Goal: Task Accomplishment & Management: Complete application form

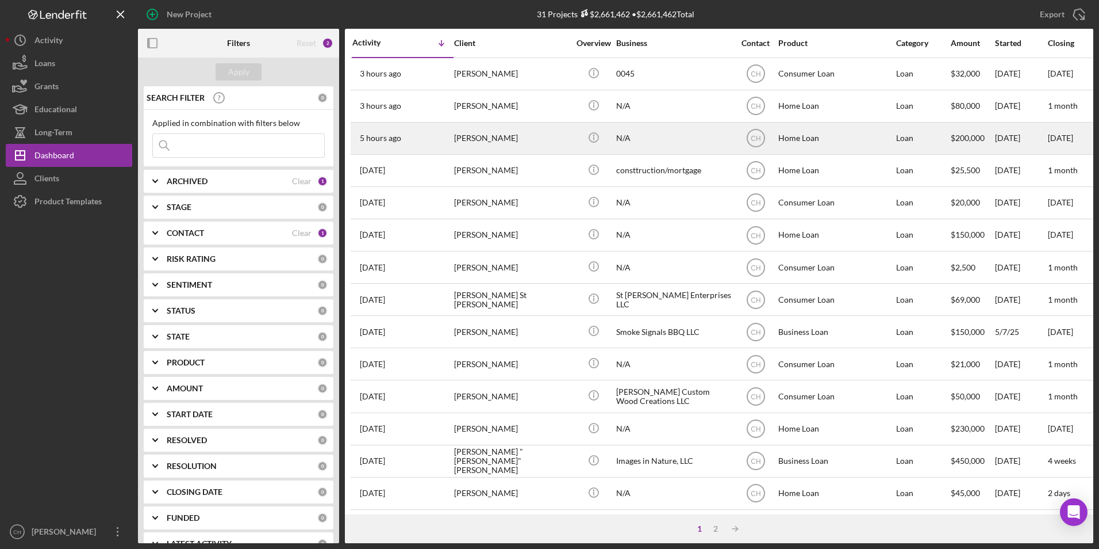
click at [459, 133] on div "[PERSON_NAME]" at bounding box center [511, 138] width 115 height 30
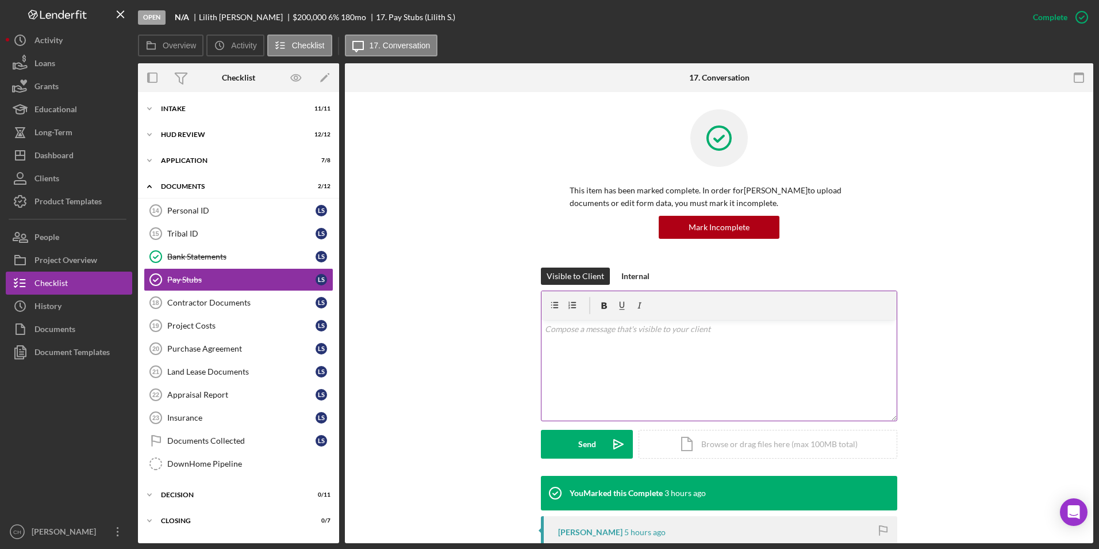
click at [563, 338] on div "v Color teal Color pink Remove color Add row above Add row below Add column bef…" at bounding box center [719, 370] width 355 height 101
click at [582, 454] on div "Send" at bounding box center [587, 444] width 18 height 29
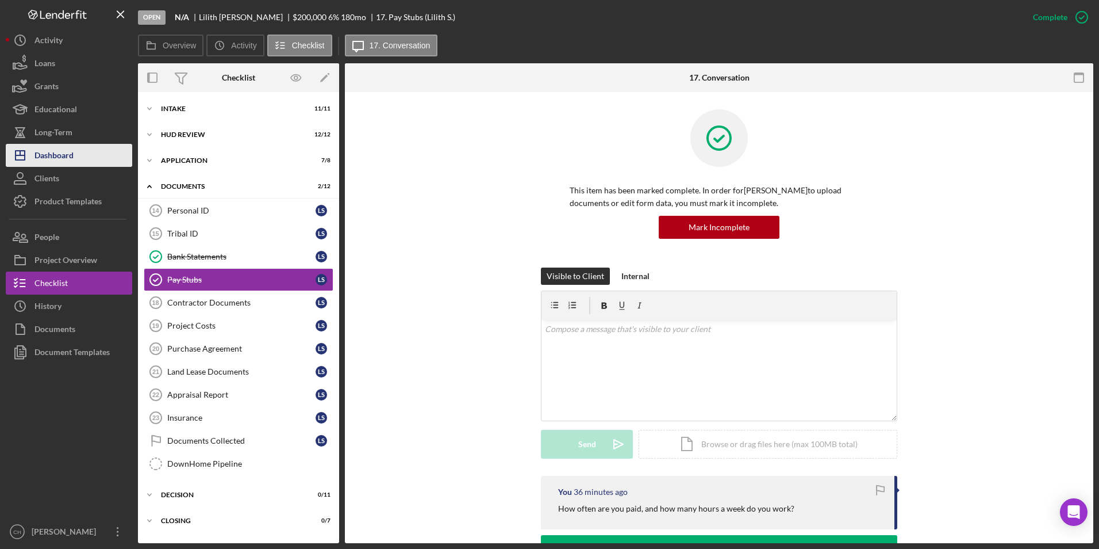
click at [71, 153] on div "Dashboard" at bounding box center [53, 157] width 39 height 26
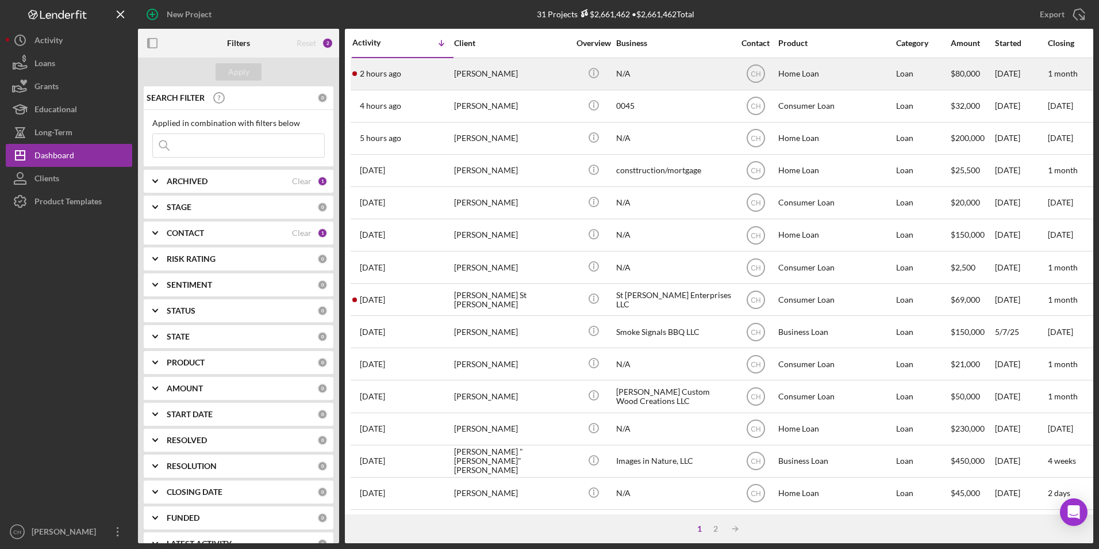
click at [490, 78] on div "[PERSON_NAME]" at bounding box center [511, 74] width 115 height 30
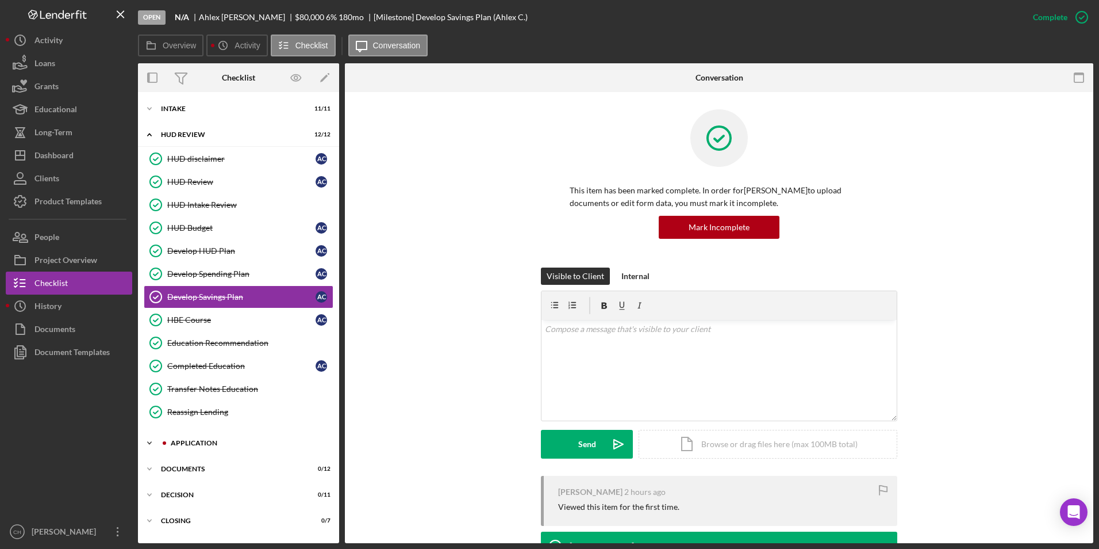
click at [204, 438] on div "Icon/Expander Application 1 / 8" at bounding box center [238, 442] width 201 height 23
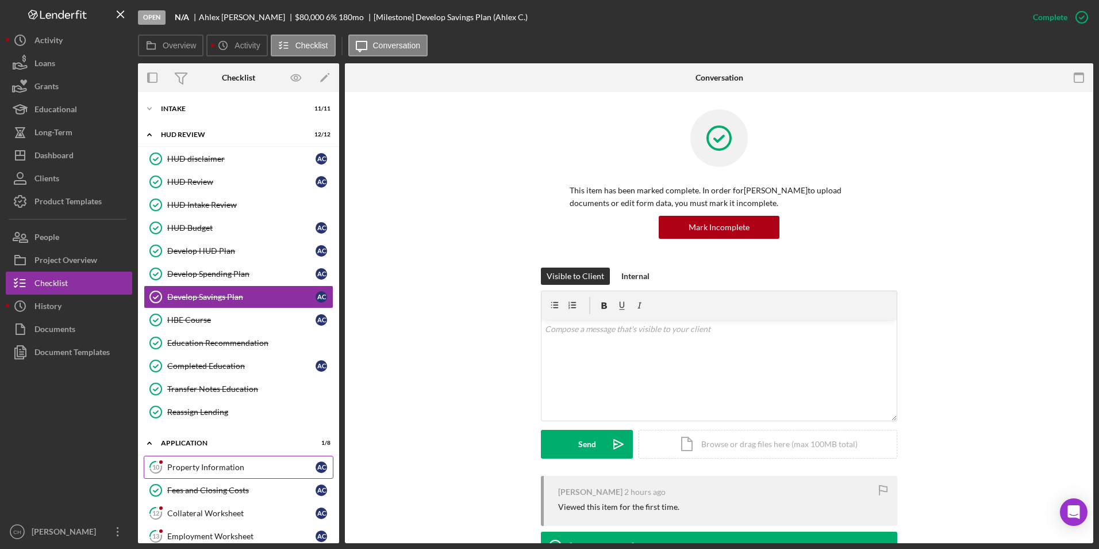
click at [200, 470] on div "Property Information" at bounding box center [241, 466] width 148 height 9
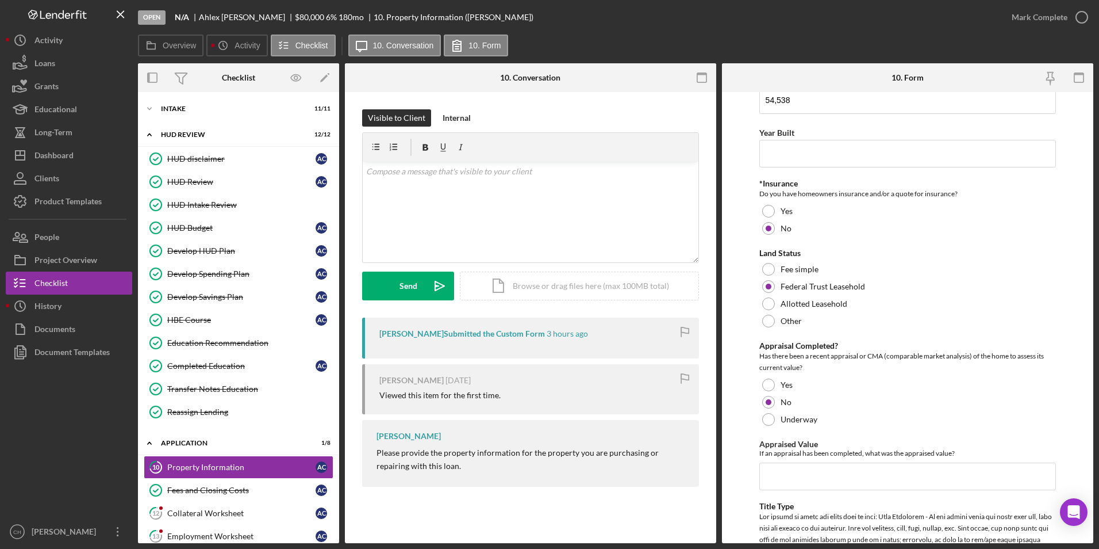
scroll to position [460, 0]
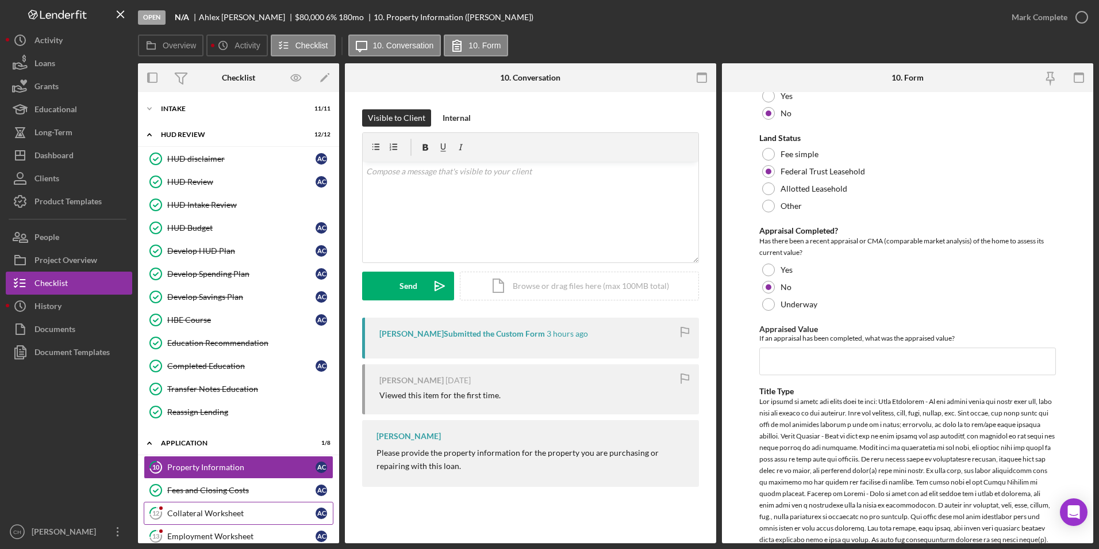
click at [202, 508] on div "Collateral Worksheet" at bounding box center [241, 512] width 148 height 9
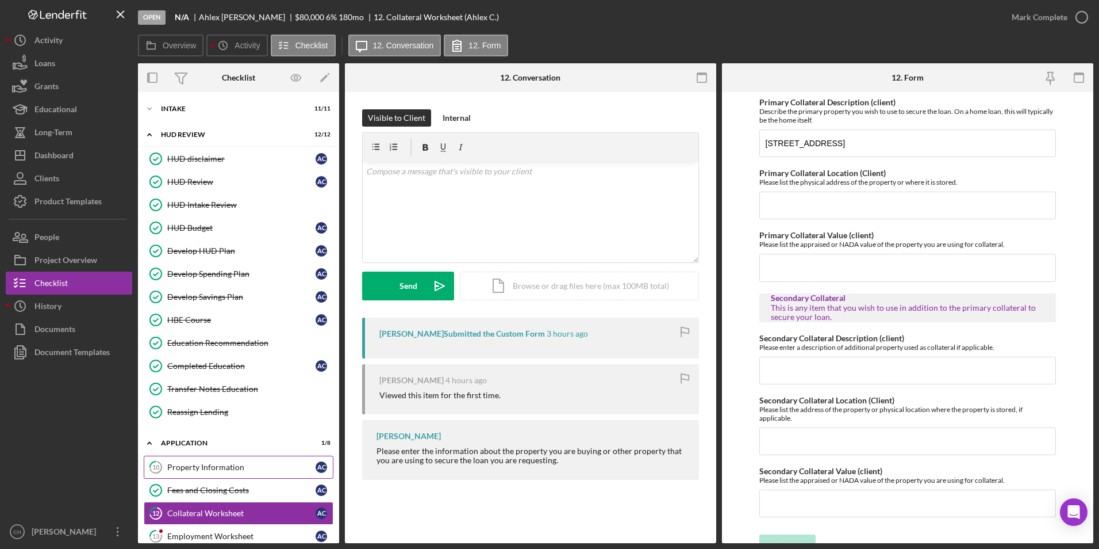
click at [170, 469] on div "Property Information" at bounding box center [241, 466] width 148 height 9
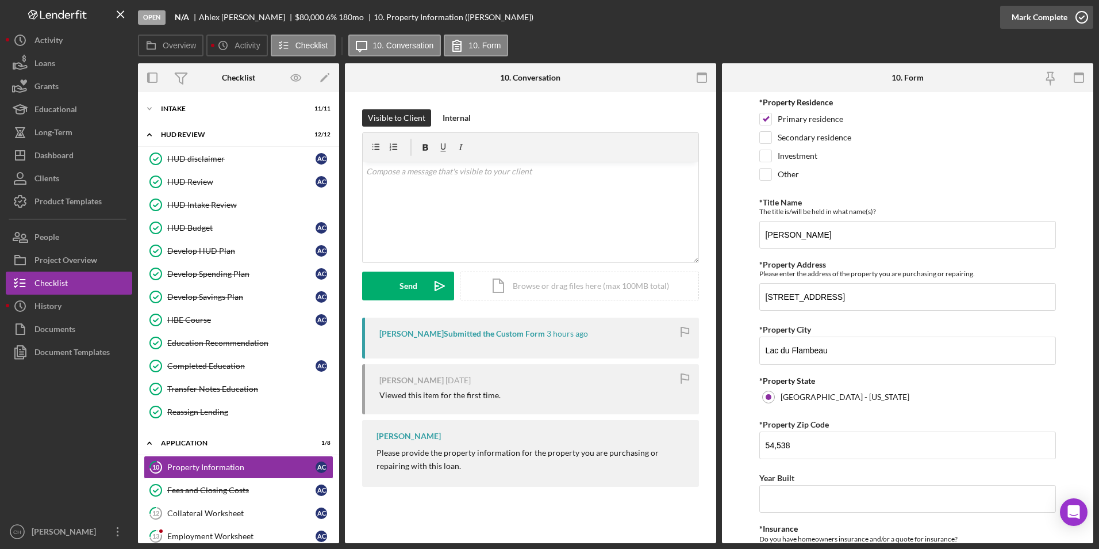
click at [1027, 11] on div "Mark Complete" at bounding box center [1040, 17] width 56 height 23
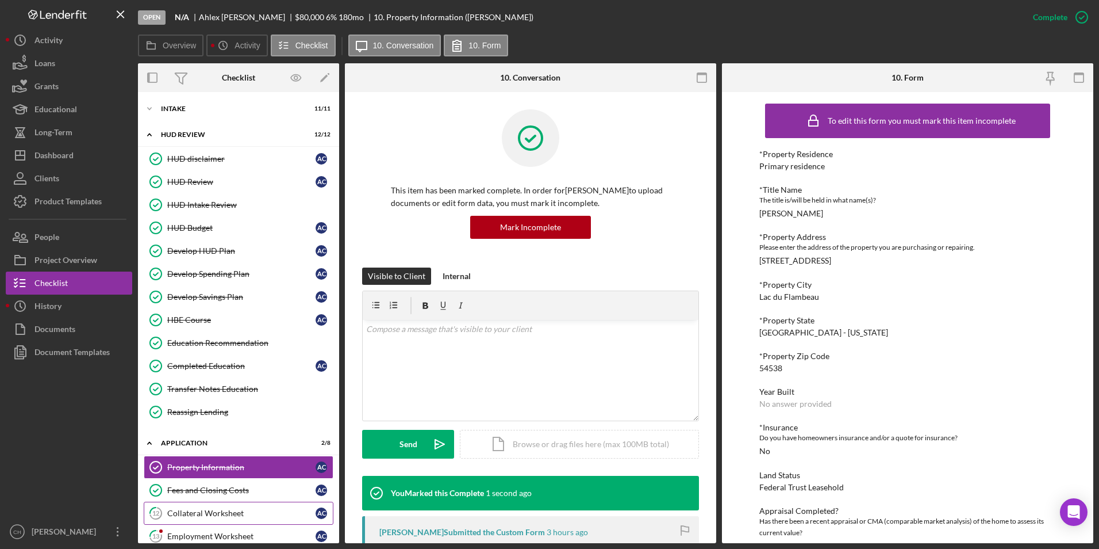
click at [187, 514] on div "Collateral Worksheet" at bounding box center [241, 512] width 148 height 9
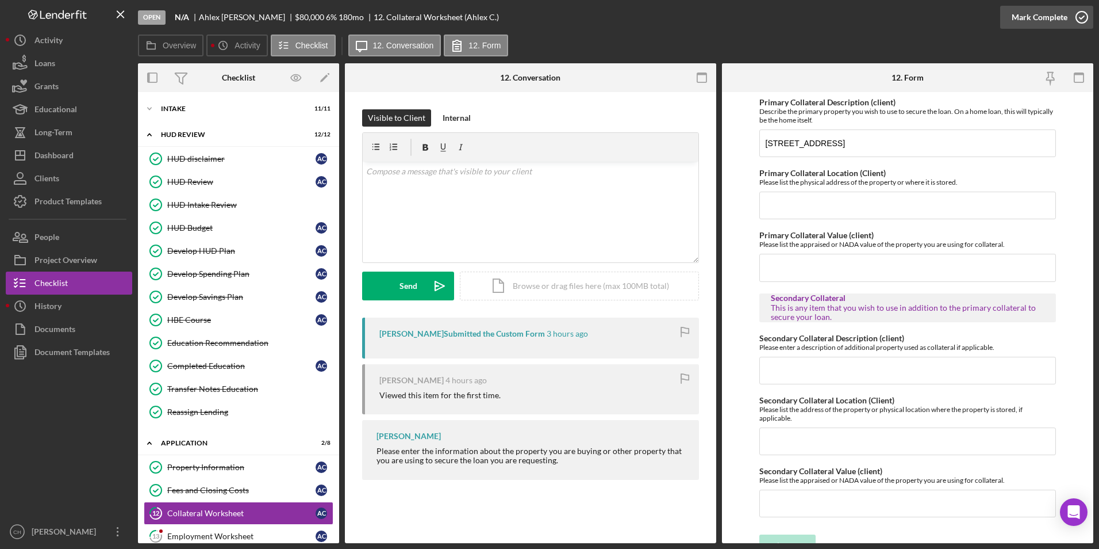
click at [1023, 11] on div "Mark Complete" at bounding box center [1040, 17] width 56 height 23
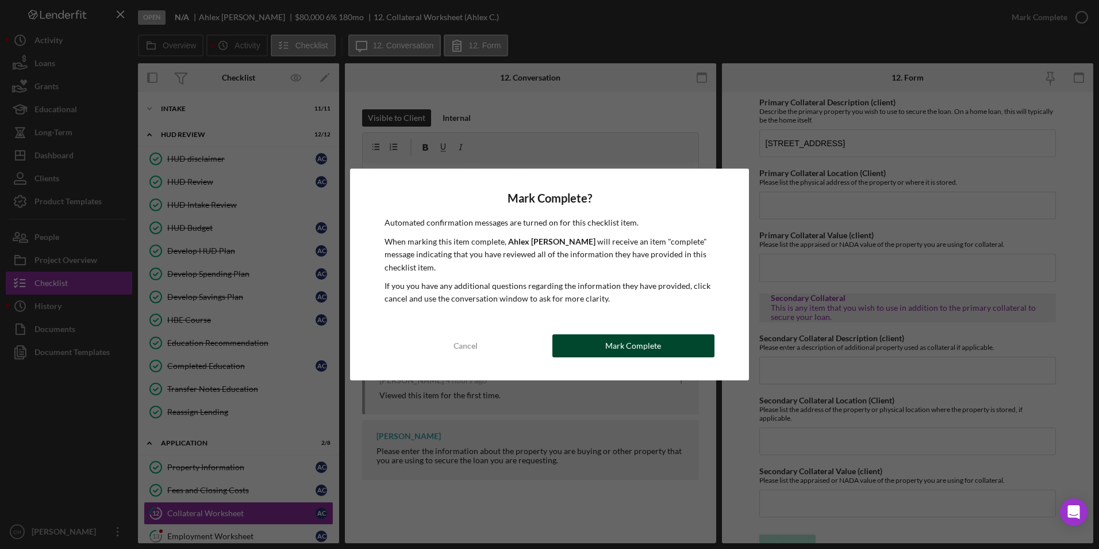
click at [641, 348] on div "Mark Complete" at bounding box center [633, 345] width 56 height 23
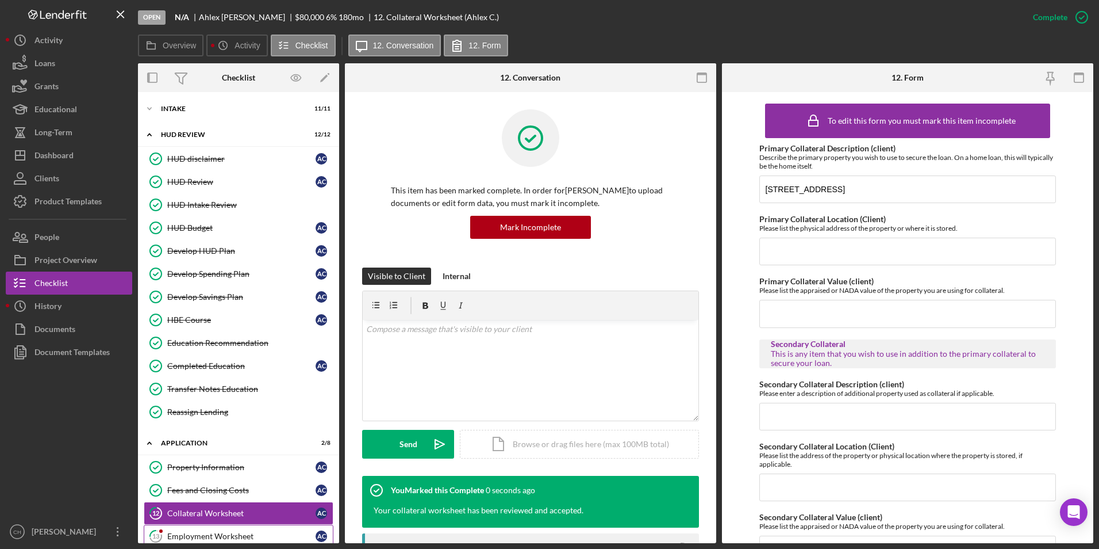
click at [219, 535] on div "Employment Worksheet" at bounding box center [241, 535] width 148 height 9
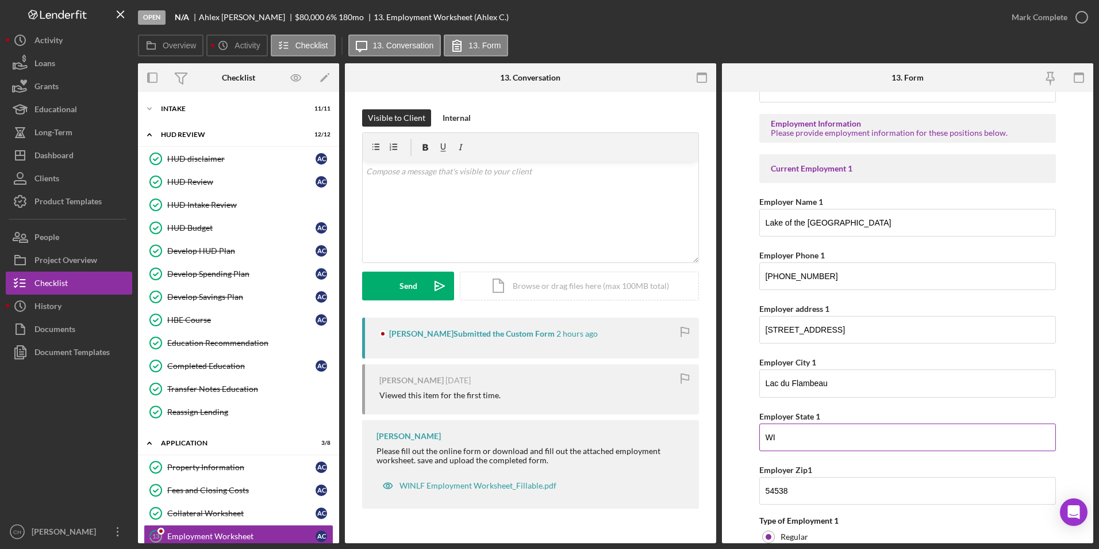
scroll to position [172, 0]
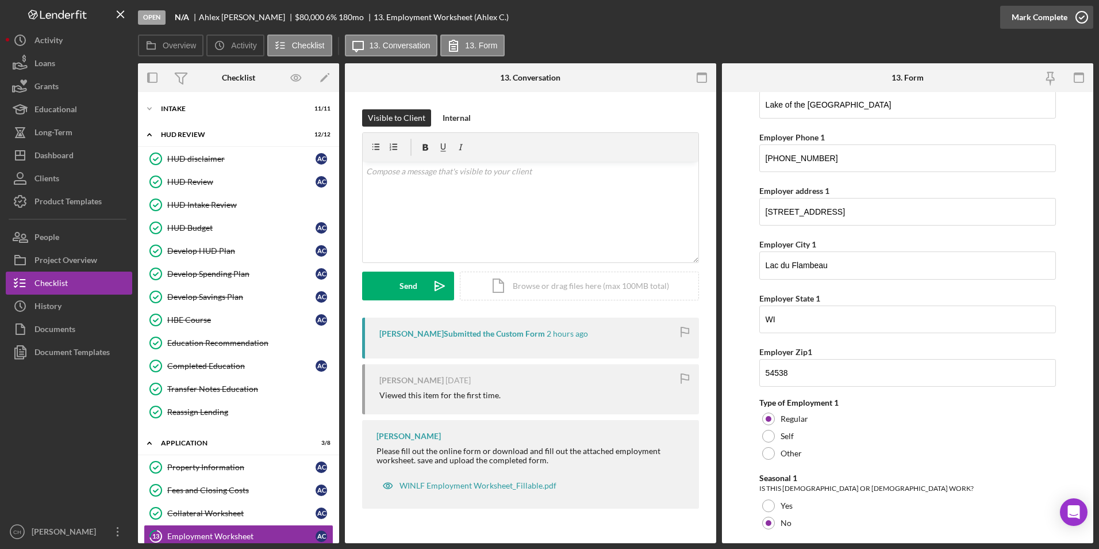
click at [1045, 21] on div "Mark Complete" at bounding box center [1040, 17] width 56 height 23
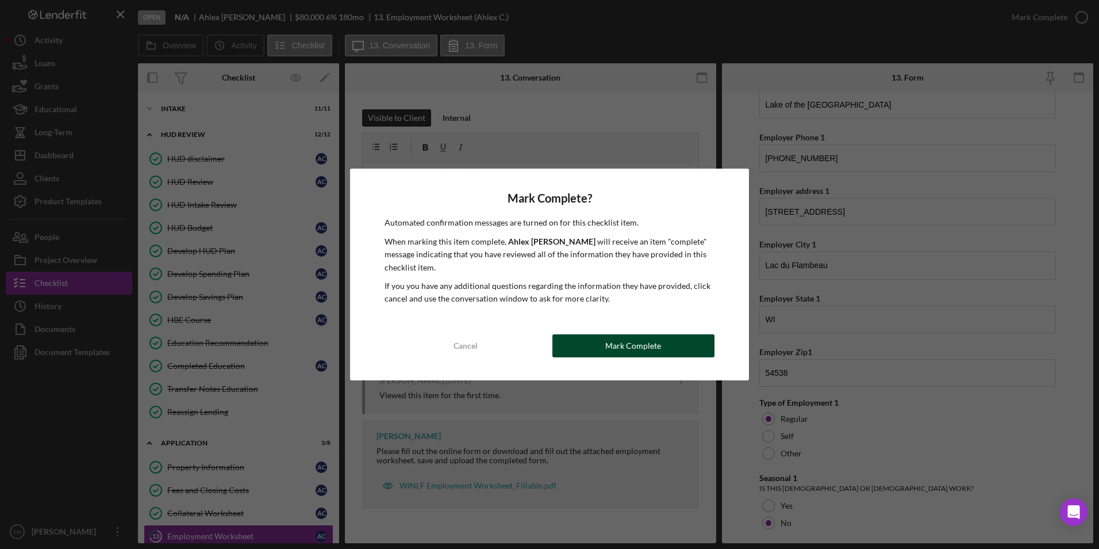
click at [654, 352] on div "Mark Complete" at bounding box center [633, 345] width 56 height 23
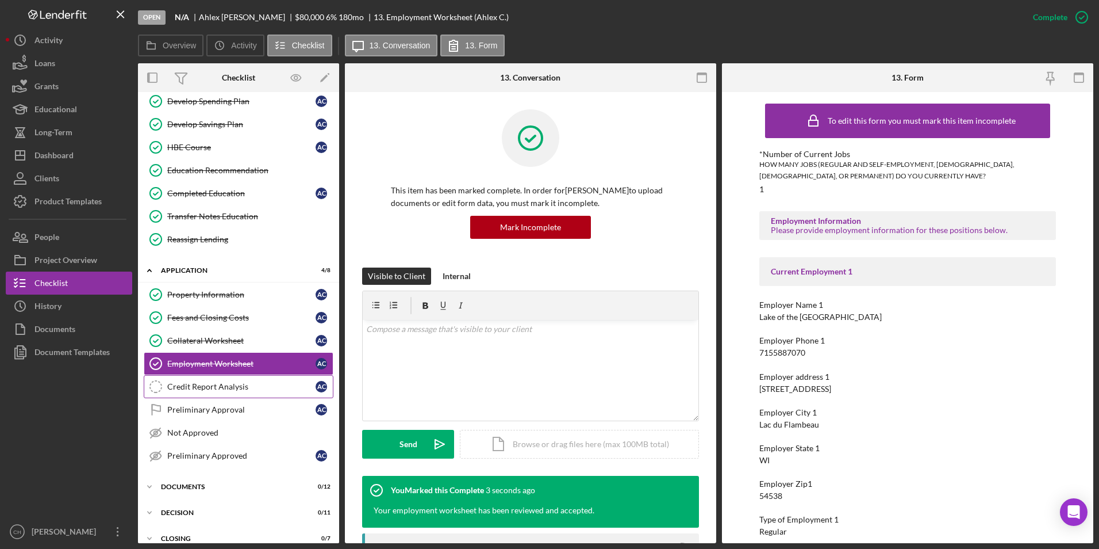
click at [203, 390] on div "Credit Report Analysis" at bounding box center [241, 386] width 148 height 9
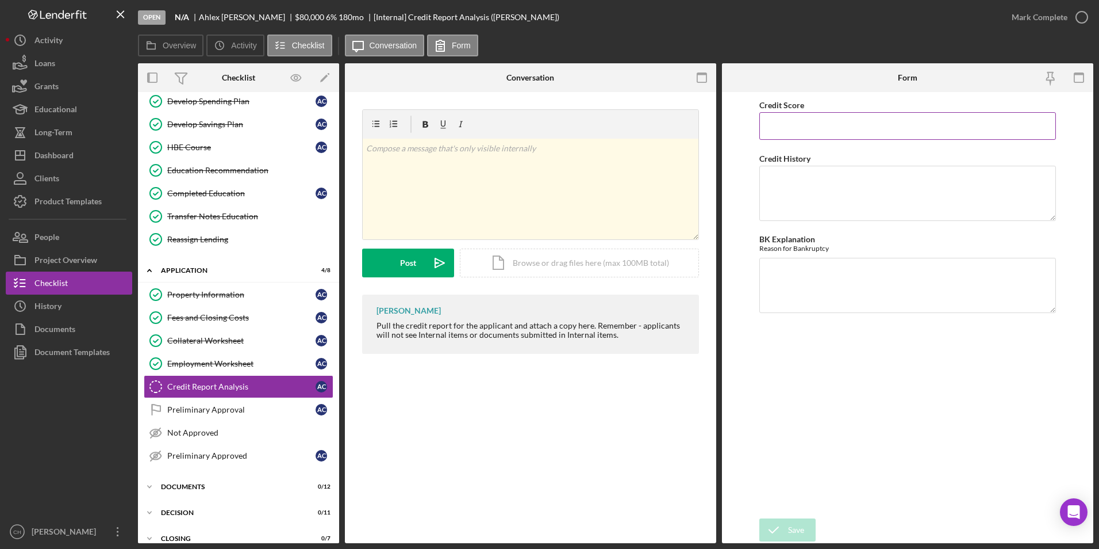
click at [782, 136] on input "Credit Score" at bounding box center [908, 126] width 297 height 28
type input "770"
click at [787, 186] on textarea "Credit History" at bounding box center [908, 193] width 297 height 55
type textarea "All payments are auto generated and all on time."
type textarea "NA"
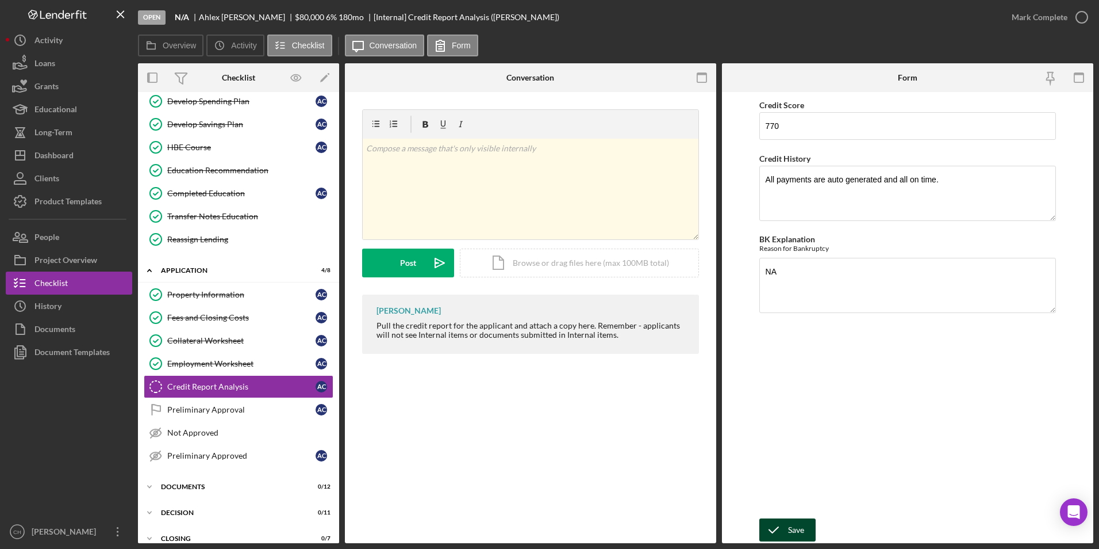
click at [784, 532] on icon "submit" at bounding box center [774, 529] width 29 height 29
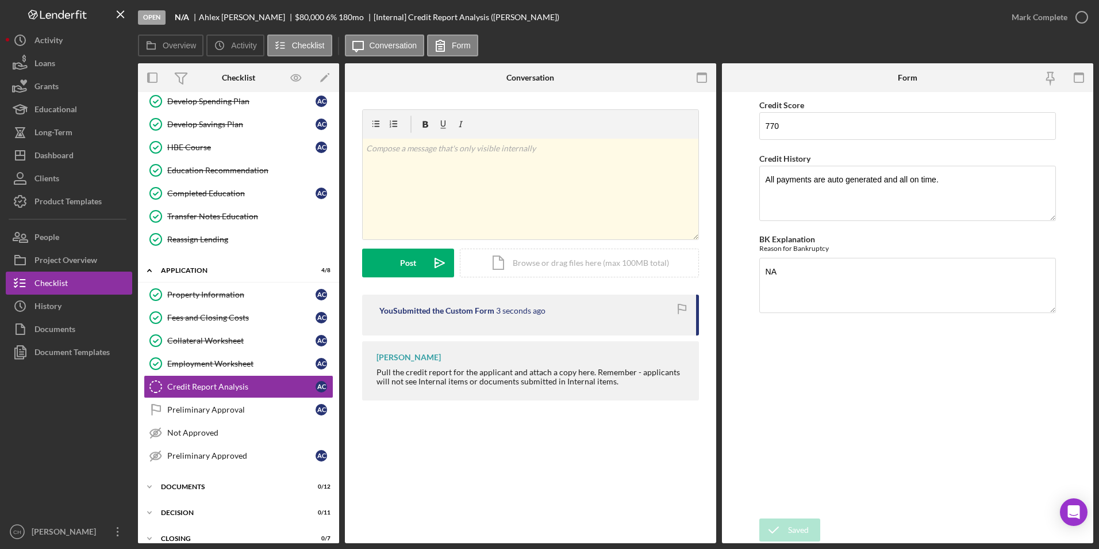
click at [1041, 11] on div "Mark Complete" at bounding box center [1040, 17] width 56 height 23
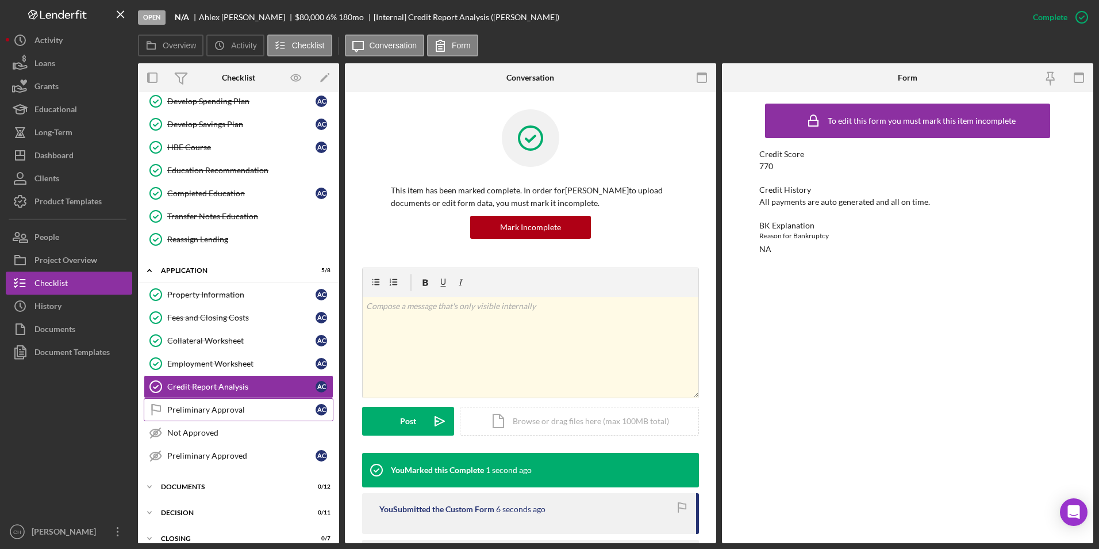
click at [193, 416] on link "Preliminary Approval Preliminary Approval A C" at bounding box center [239, 409] width 190 height 23
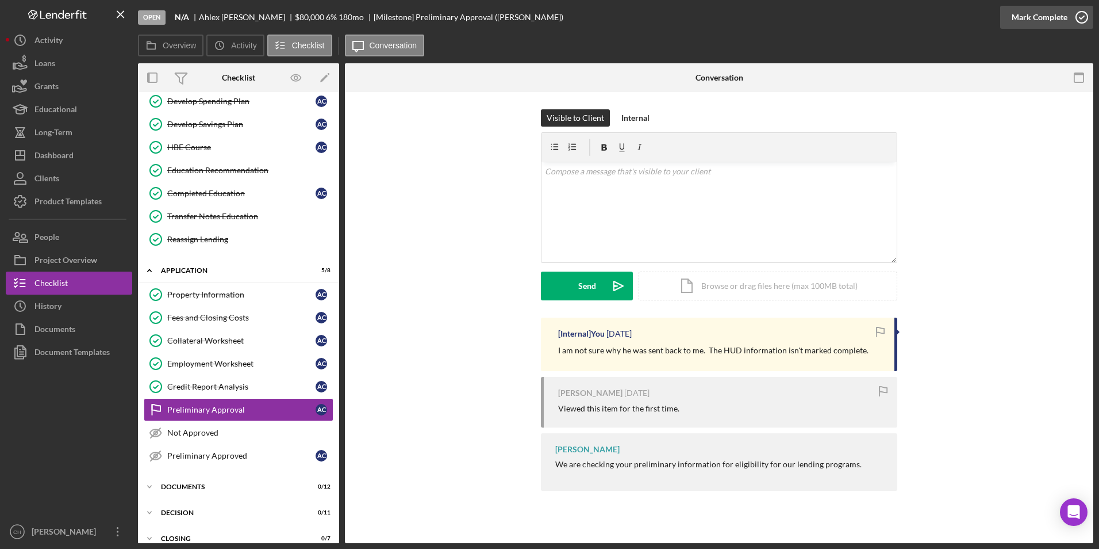
click at [1042, 13] on div "Mark Complete" at bounding box center [1040, 17] width 56 height 23
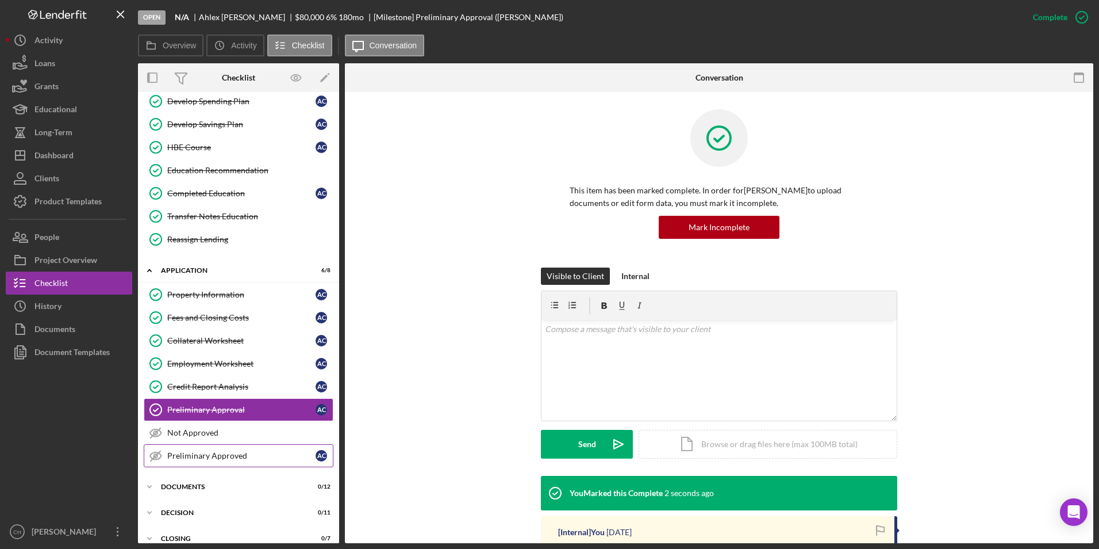
click at [193, 454] on div "Preliminary Approved" at bounding box center [241, 455] width 148 height 9
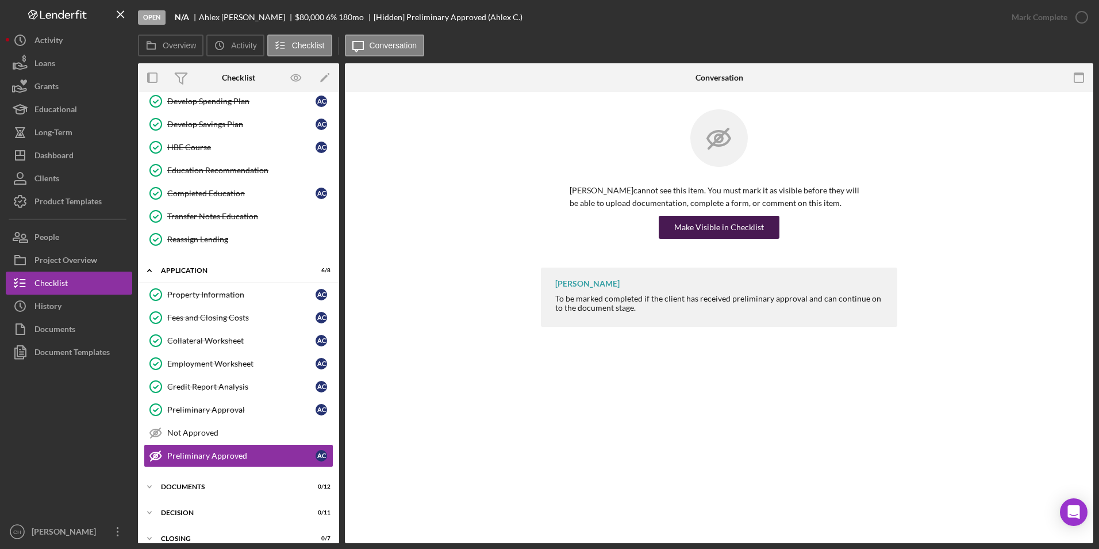
click at [726, 232] on div "Make Visible in Checklist" at bounding box center [719, 227] width 90 height 23
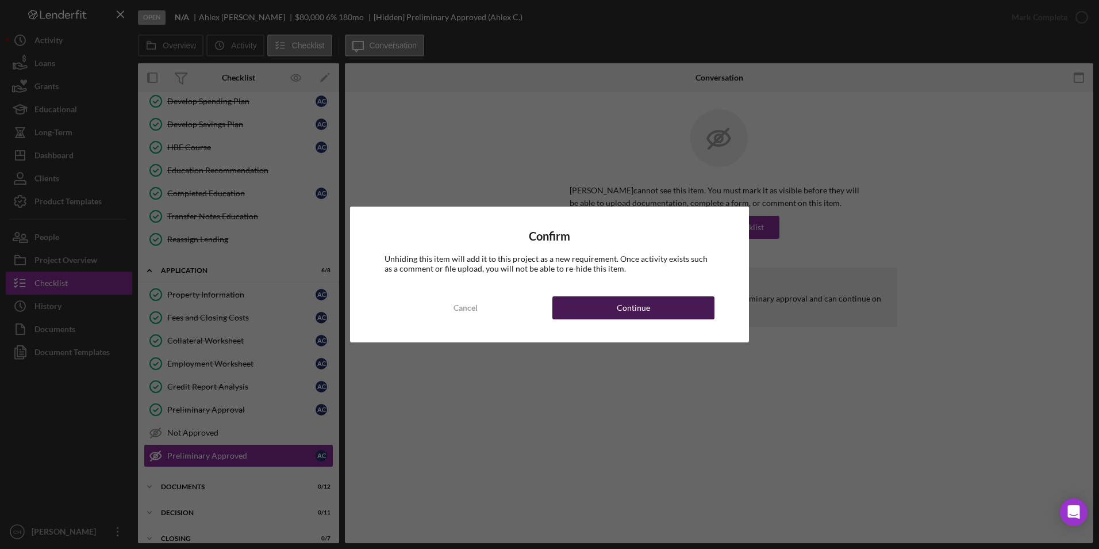
click at [609, 313] on button "Continue" at bounding box center [634, 307] width 162 height 23
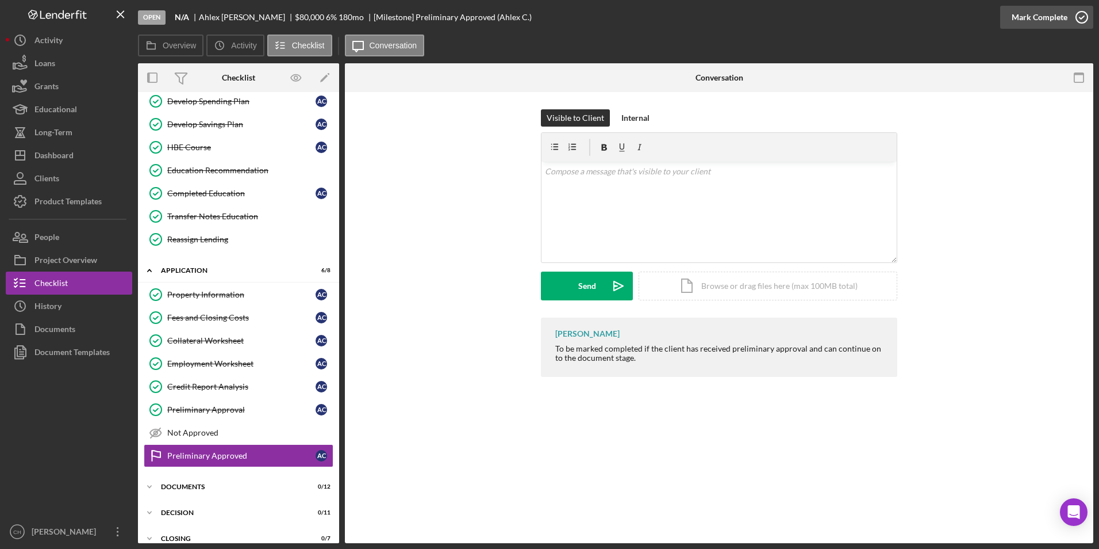
click at [1029, 22] on div "Mark Complete" at bounding box center [1040, 17] width 56 height 23
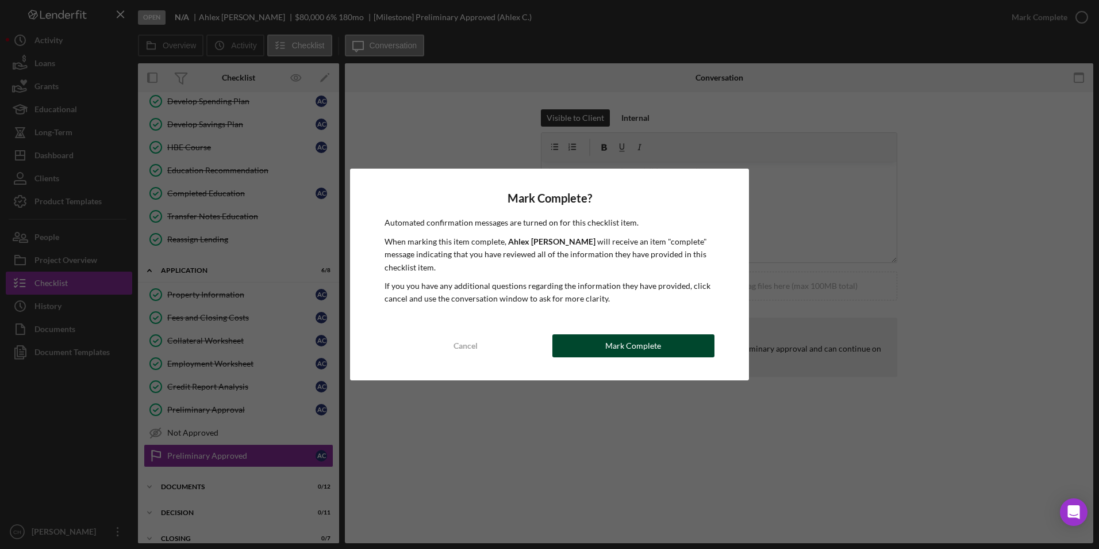
click at [631, 344] on div "Mark Complete" at bounding box center [633, 345] width 56 height 23
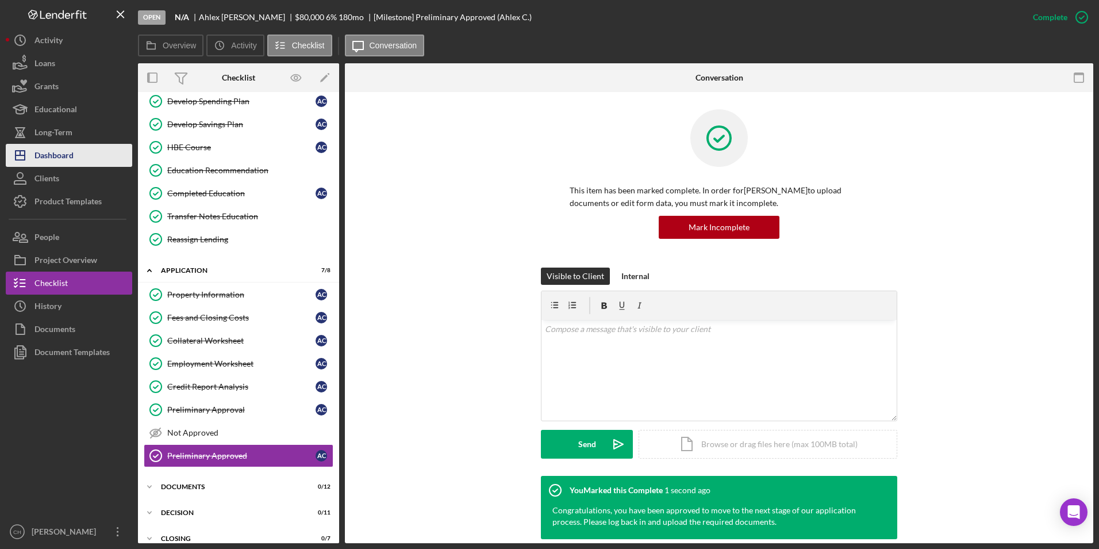
click at [67, 156] on div "Dashboard" at bounding box center [53, 157] width 39 height 26
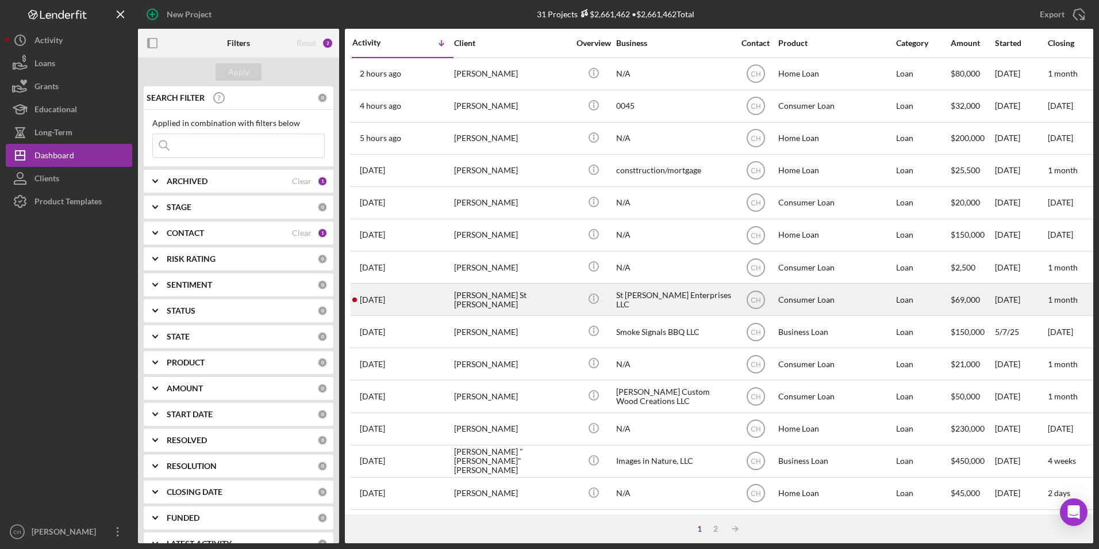
click at [499, 305] on div "[PERSON_NAME] St [PERSON_NAME]" at bounding box center [511, 299] width 115 height 30
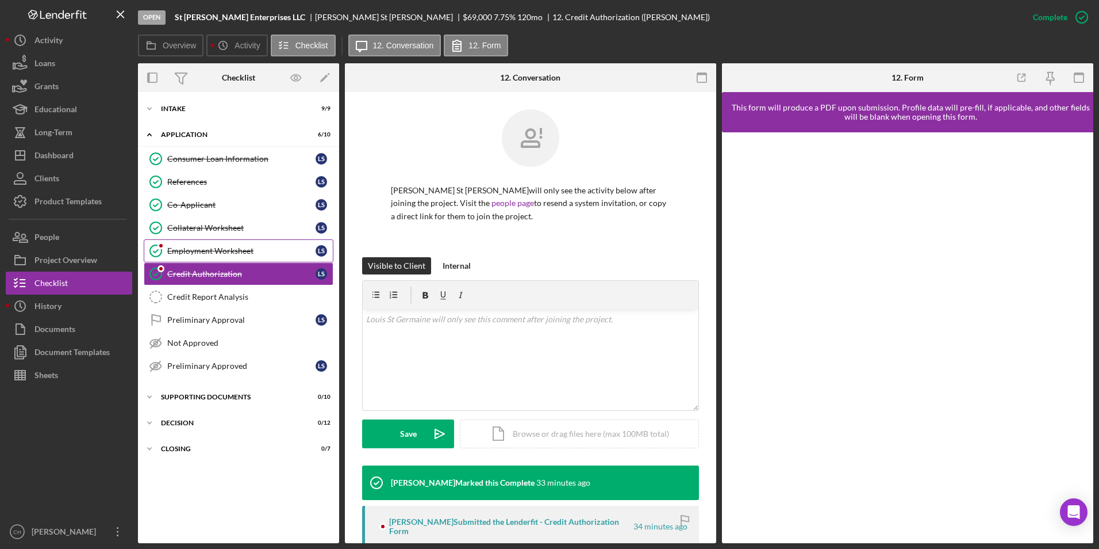
click at [199, 251] on div "Employment Worksheet" at bounding box center [241, 250] width 148 height 9
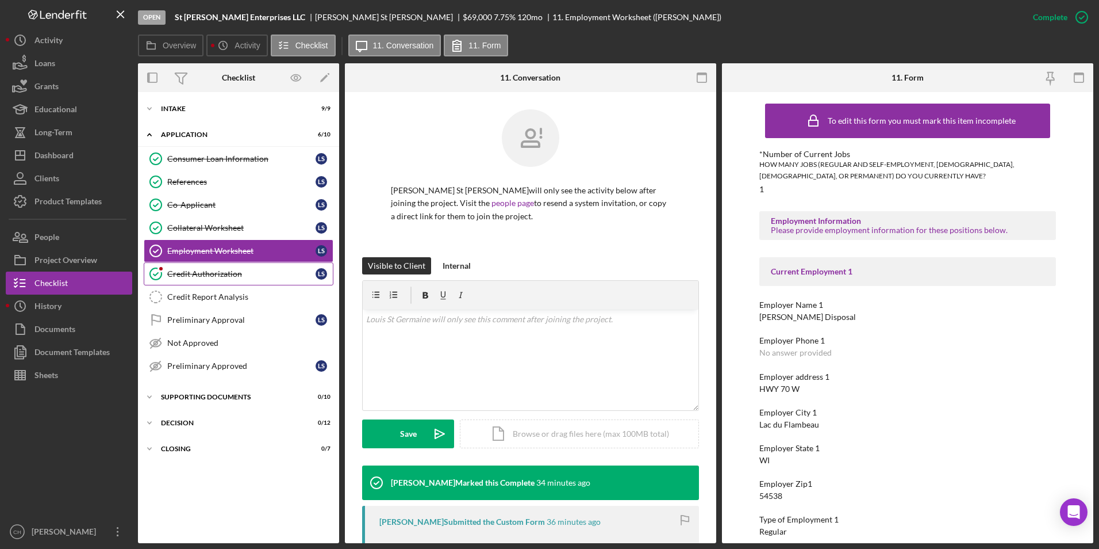
click at [199, 275] on div "Credit Authorization" at bounding box center [241, 273] width 148 height 9
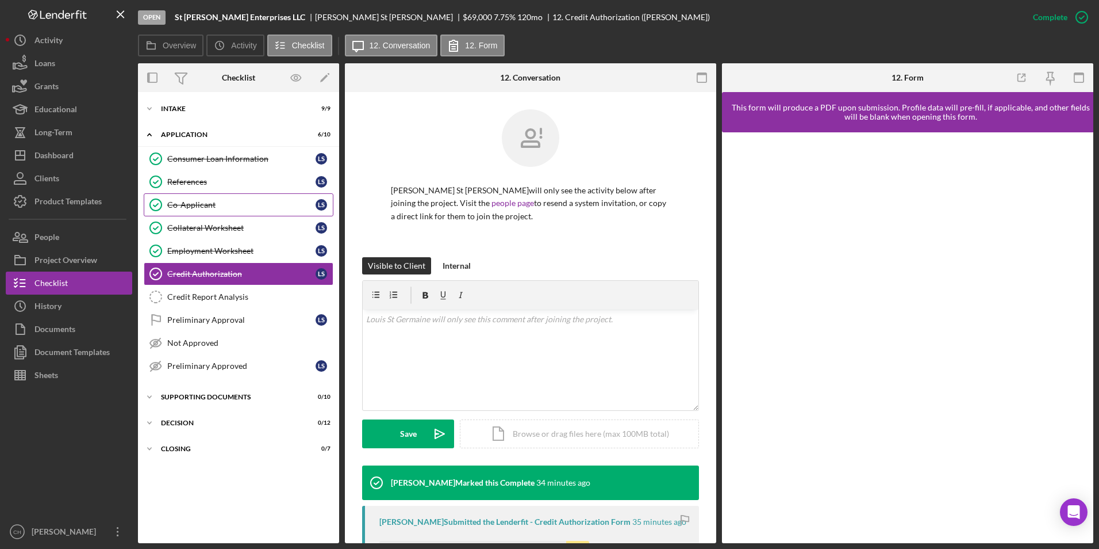
click at [193, 204] on div "Co-Applicant" at bounding box center [241, 204] width 148 height 9
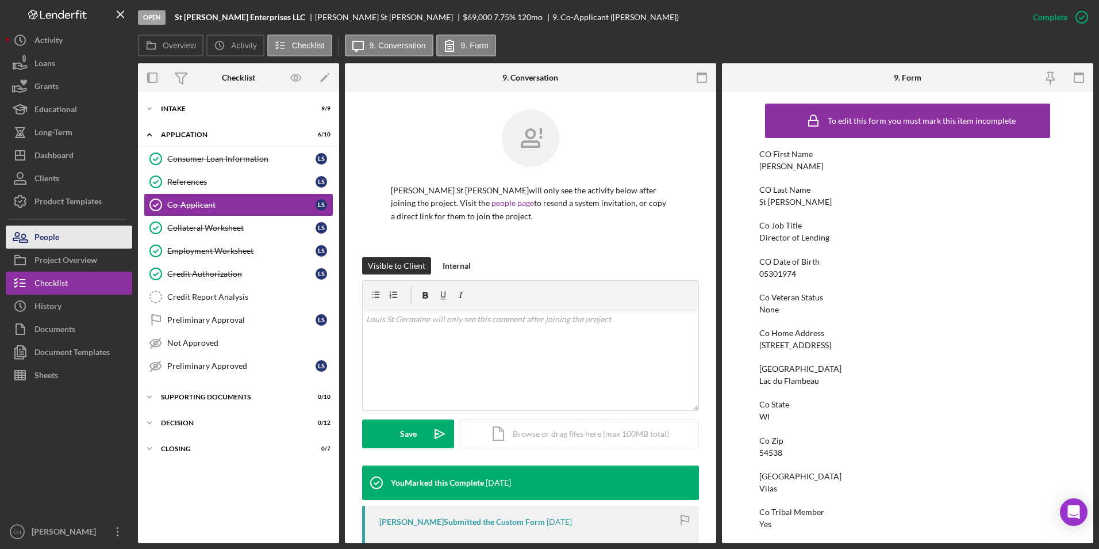
click at [48, 235] on div "People" at bounding box center [46, 238] width 25 height 26
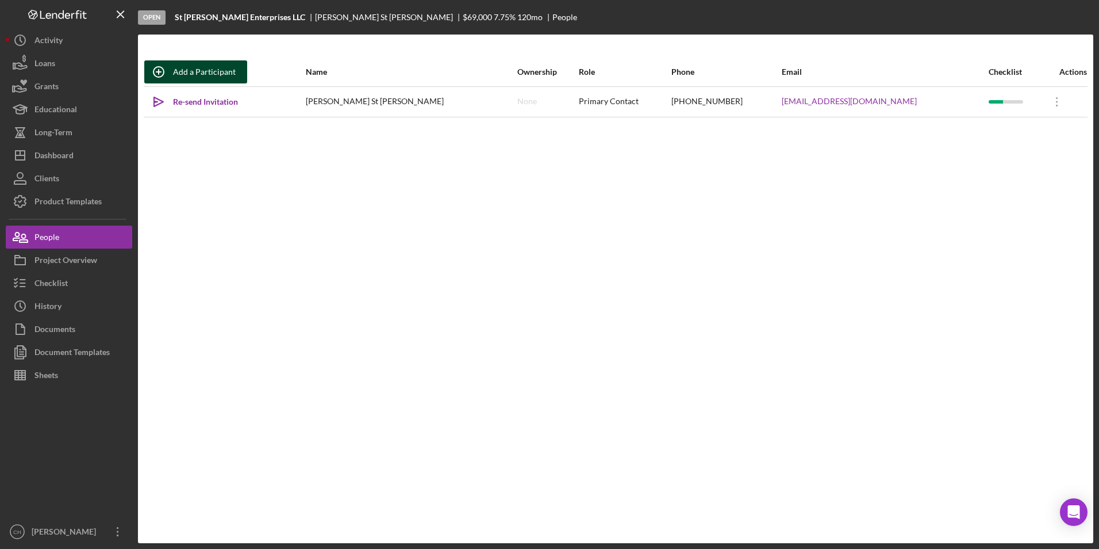
click at [214, 77] on div "Add a Participant" at bounding box center [204, 71] width 63 height 23
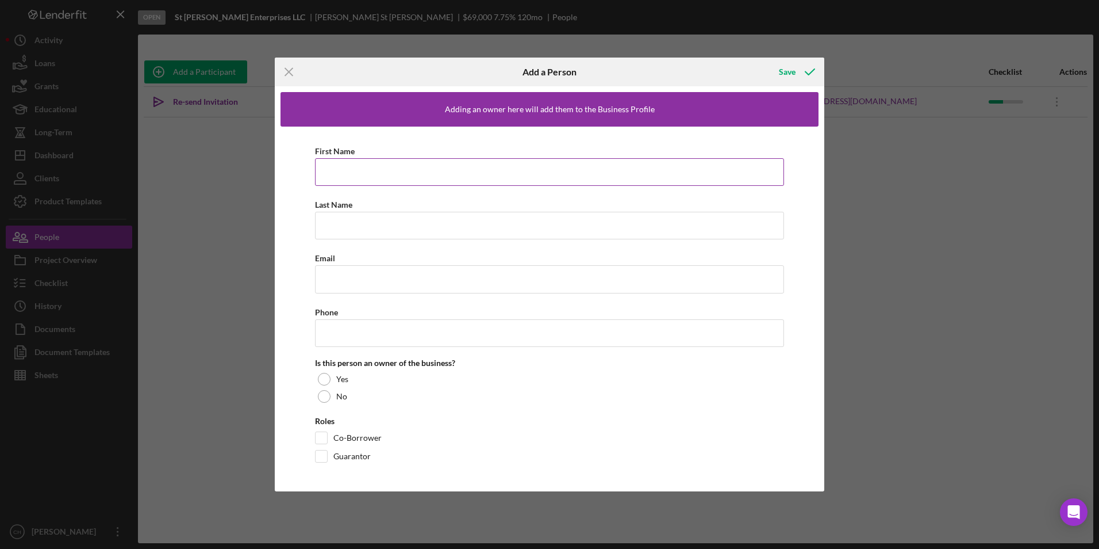
click at [363, 183] on input "First Name" at bounding box center [549, 172] width 469 height 28
type input "[PERSON_NAME]"
type input "St. [PERSON_NAME]"
type input "[EMAIL_ADDRESS][DOMAIN_NAME]"
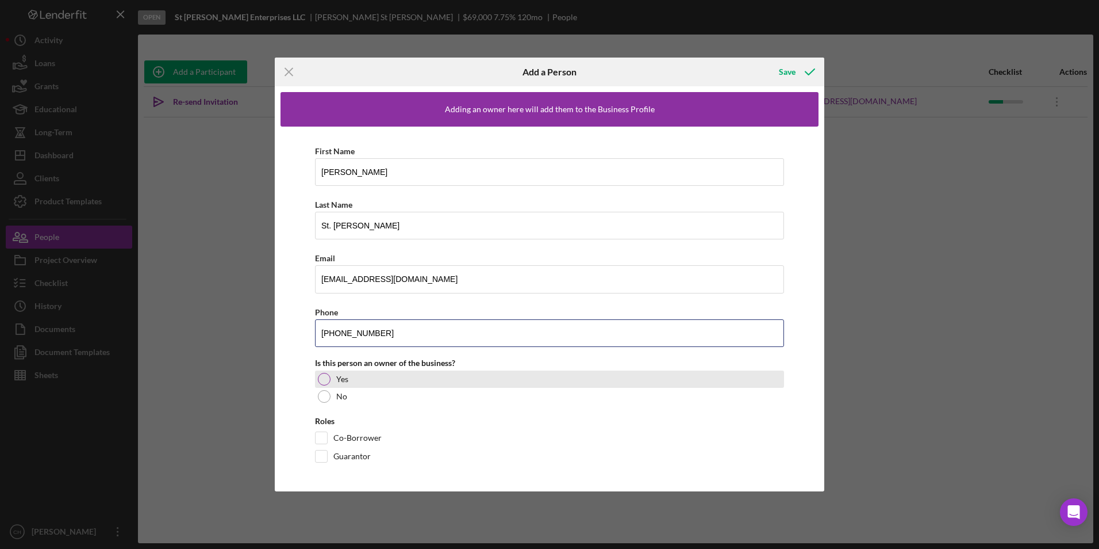
type input "[PHONE_NUMBER]"
click at [325, 377] on div at bounding box center [324, 379] width 13 height 13
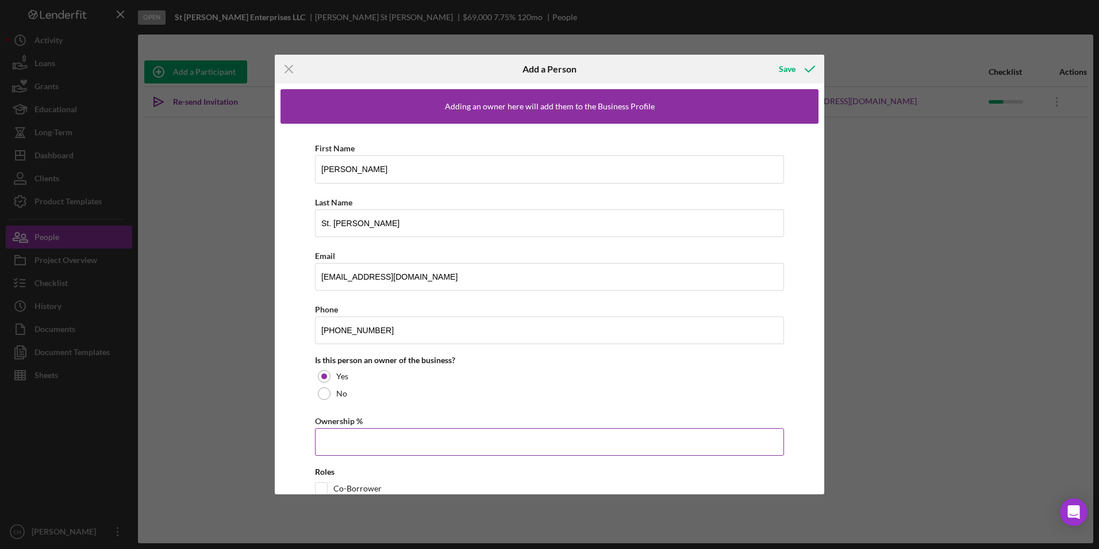
click at [327, 435] on input "Ownership %" at bounding box center [549, 442] width 469 height 28
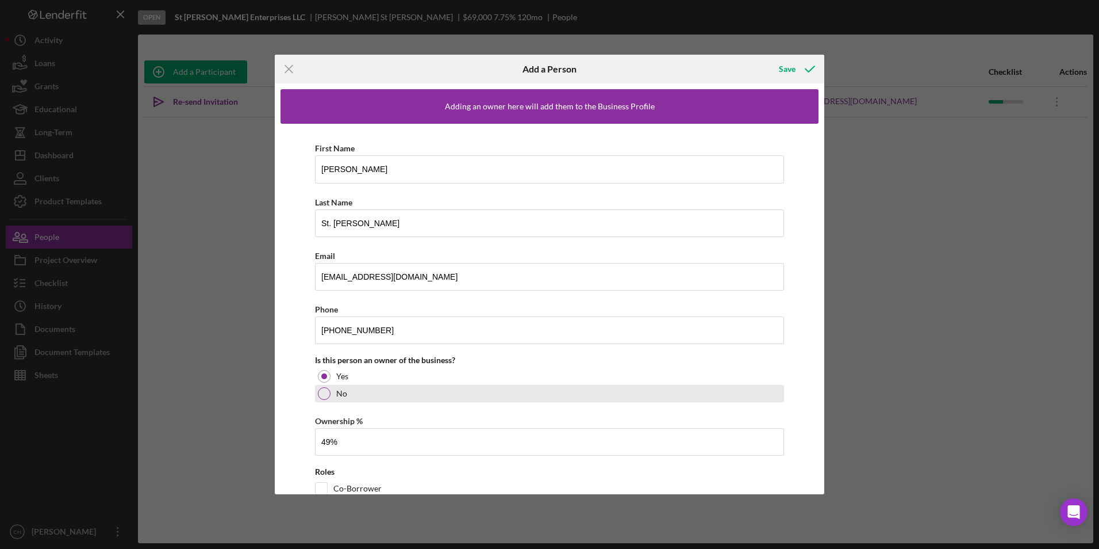
type input "49.00%"
click at [326, 392] on div at bounding box center [324, 393] width 13 height 13
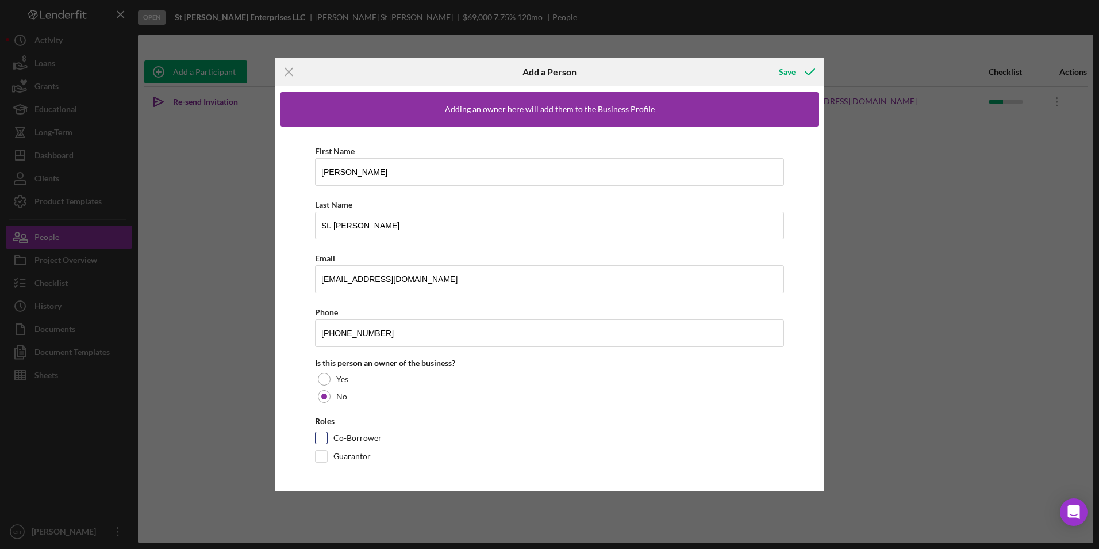
click at [323, 438] on input "Co-Borrower" at bounding box center [321, 437] width 11 height 11
checkbox input "true"
click at [789, 69] on div "Save" at bounding box center [787, 71] width 17 height 23
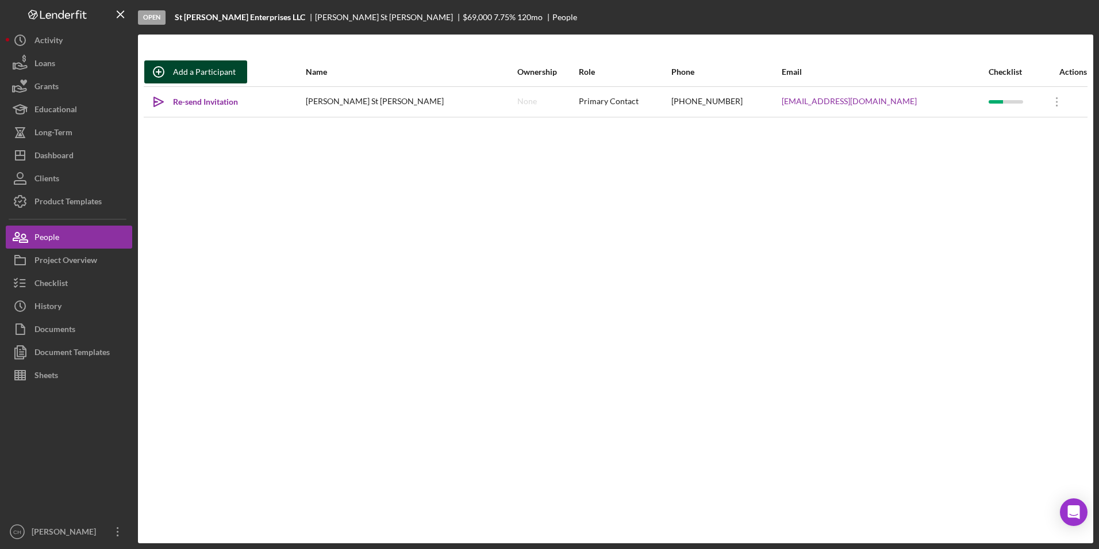
click at [190, 70] on div "Add a Participant" at bounding box center [204, 71] width 63 height 23
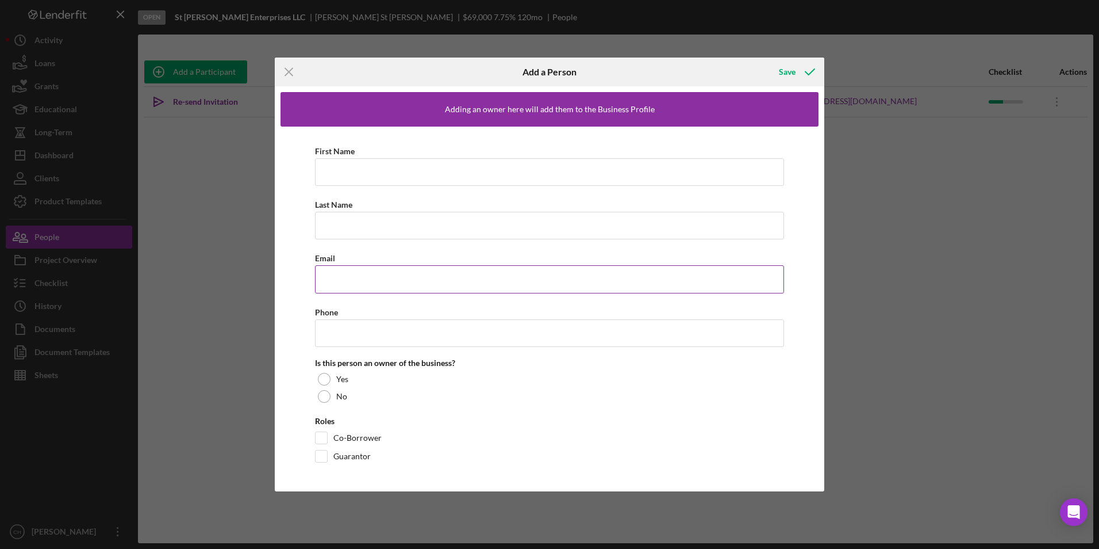
click at [348, 278] on input "Email" at bounding box center [549, 279] width 469 height 28
type input "[EMAIL_ADDRESS][DOMAIN_NAME]"
click at [367, 172] on input "First Name" at bounding box center [549, 172] width 469 height 28
type input "[PERSON_NAME]"
type input "St. [PERSON_NAME]"
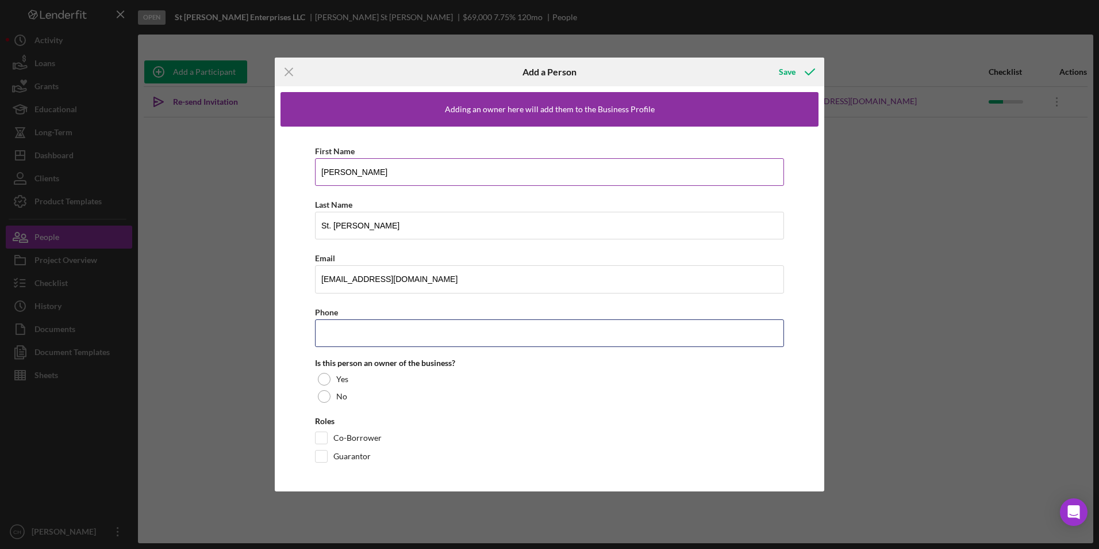
type input "[PHONE_NUMBER]"
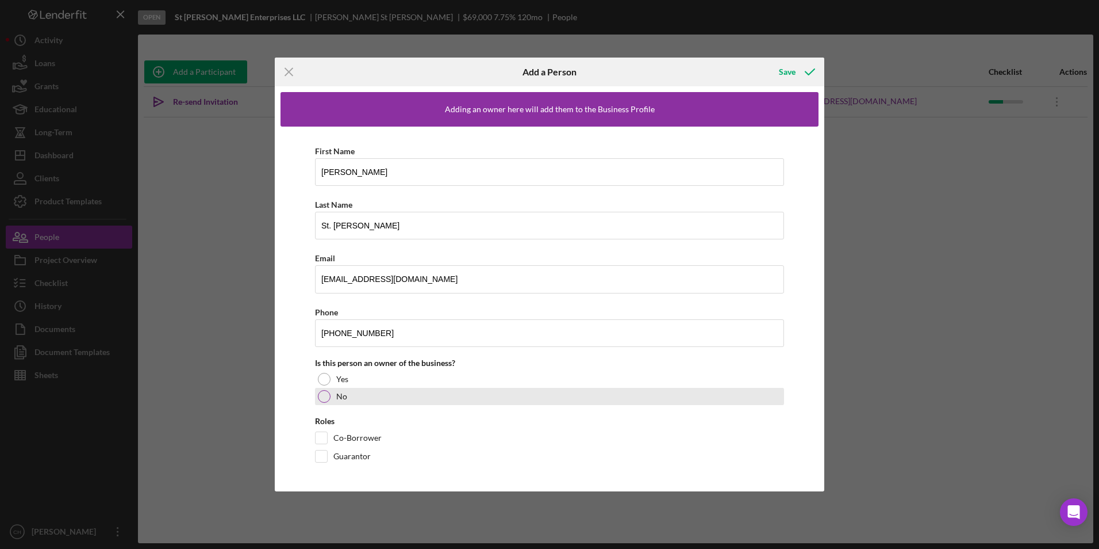
click at [324, 398] on div at bounding box center [324, 396] width 13 height 13
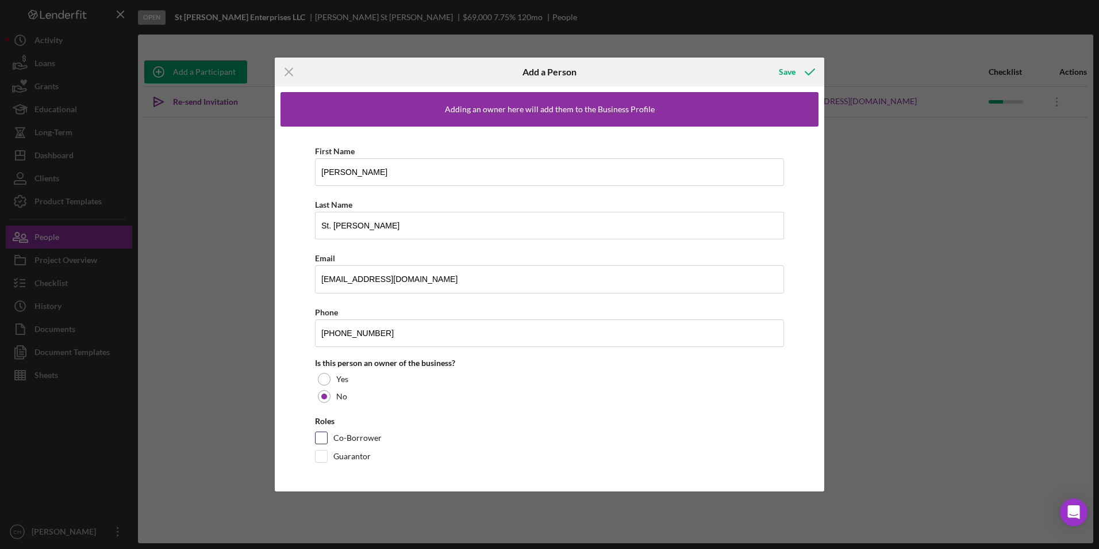
click at [316, 439] on input "Co-Borrower" at bounding box center [321, 437] width 11 height 11
checkbox input "true"
click at [777, 64] on button "Save" at bounding box center [796, 71] width 57 height 23
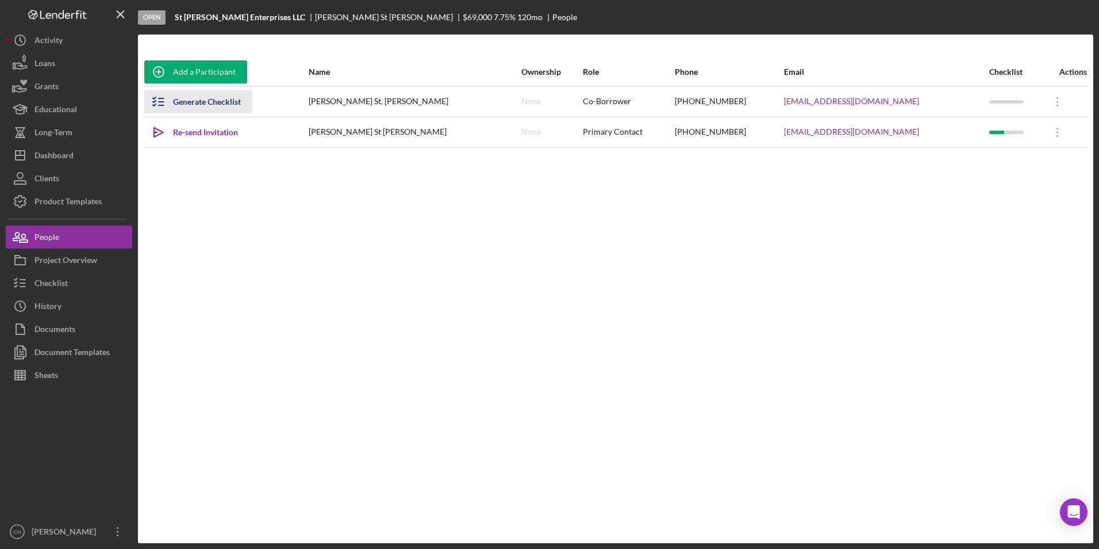
click at [214, 105] on div "Generate Checklist" at bounding box center [207, 101] width 68 height 23
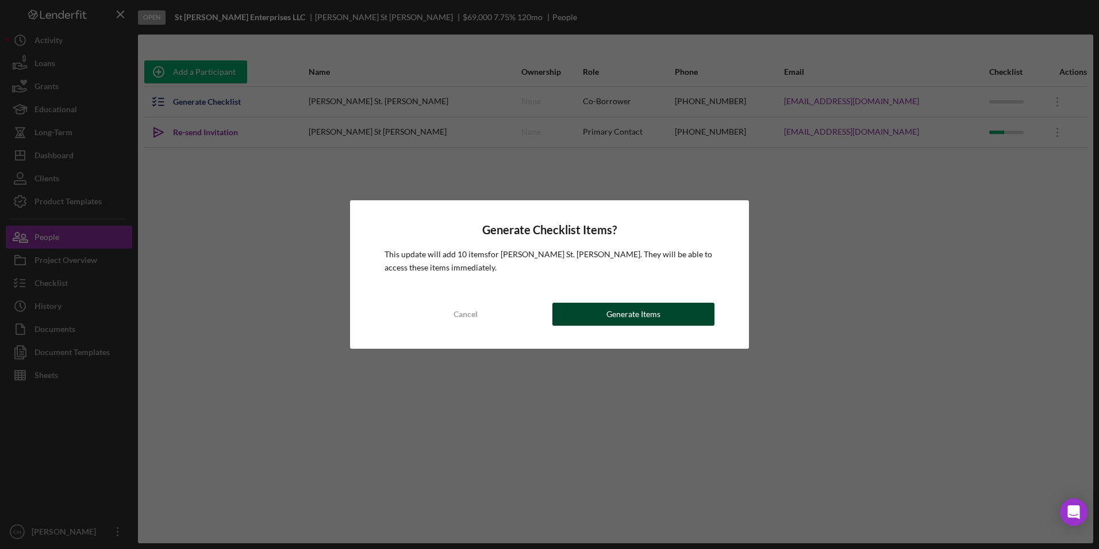
click at [612, 313] on div "Generate Items" at bounding box center [634, 313] width 54 height 23
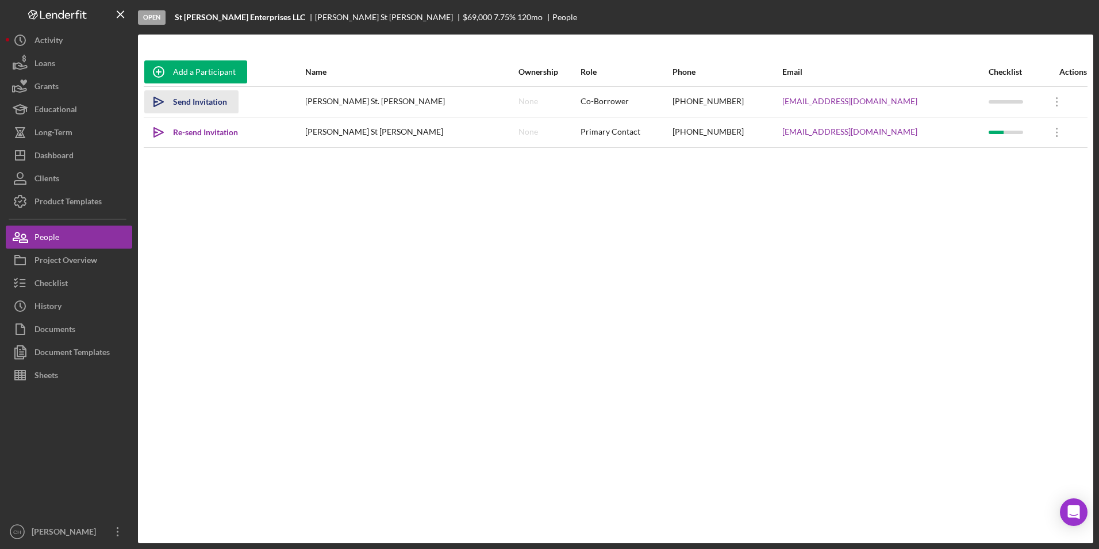
click at [200, 99] on div "Send Invitation" at bounding box center [200, 101] width 54 height 23
click at [58, 278] on div "Checklist" at bounding box center [50, 284] width 33 height 26
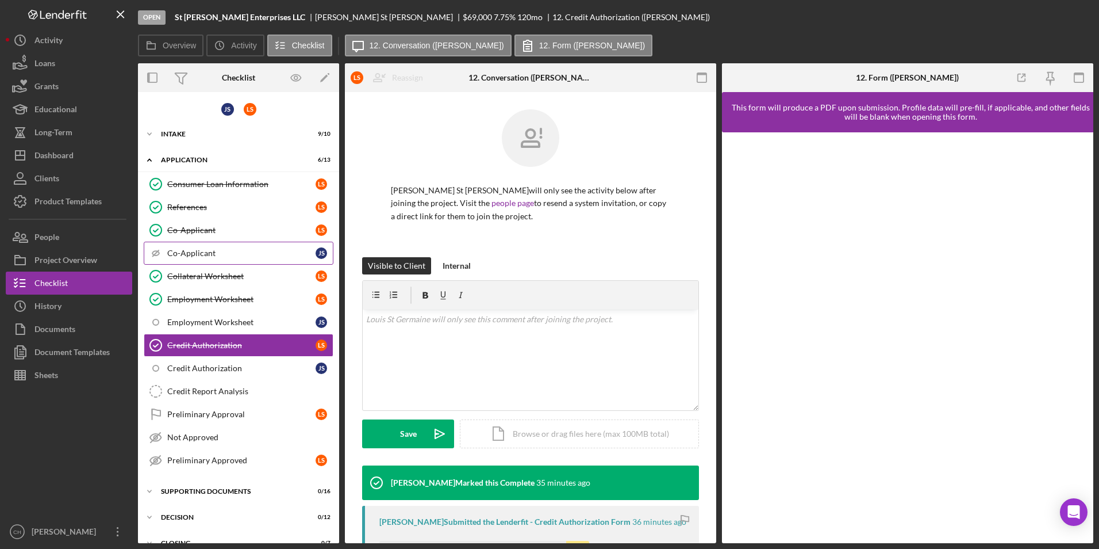
scroll to position [17, 0]
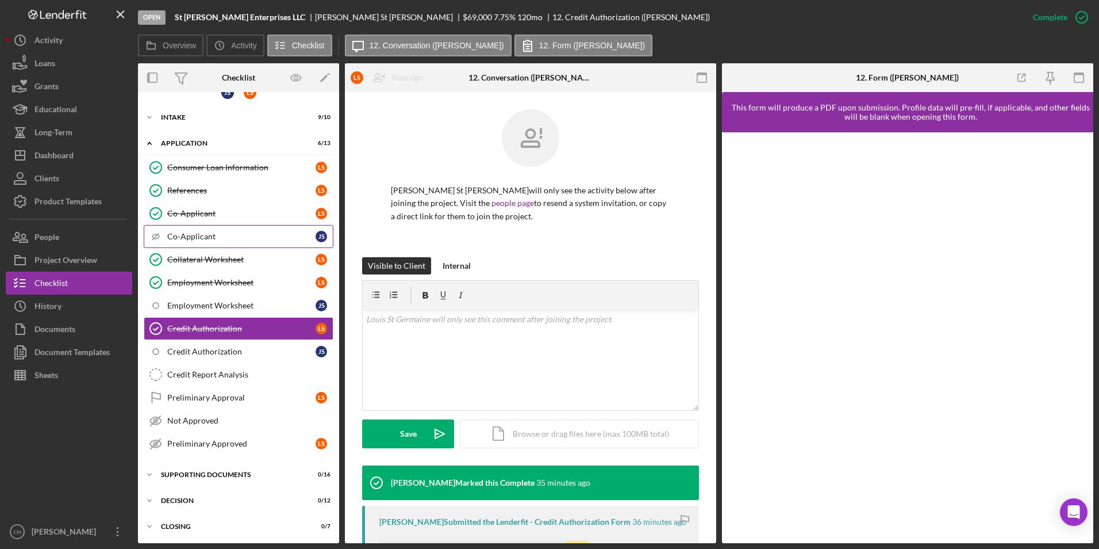
click at [197, 236] on div "Co-Applicant" at bounding box center [241, 236] width 148 height 9
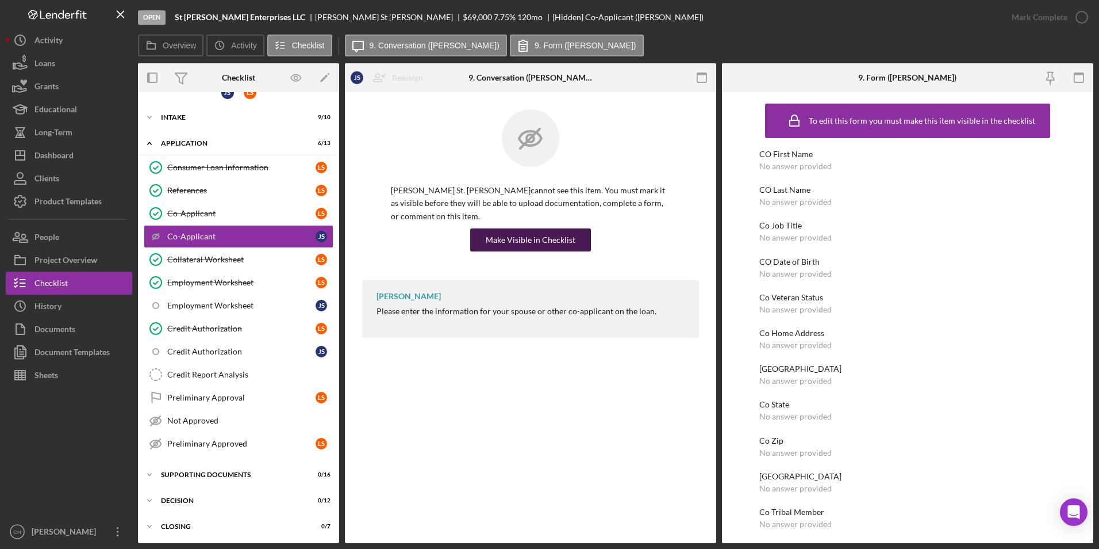
click at [566, 228] on div "Make Visible in Checklist" at bounding box center [531, 239] width 90 height 23
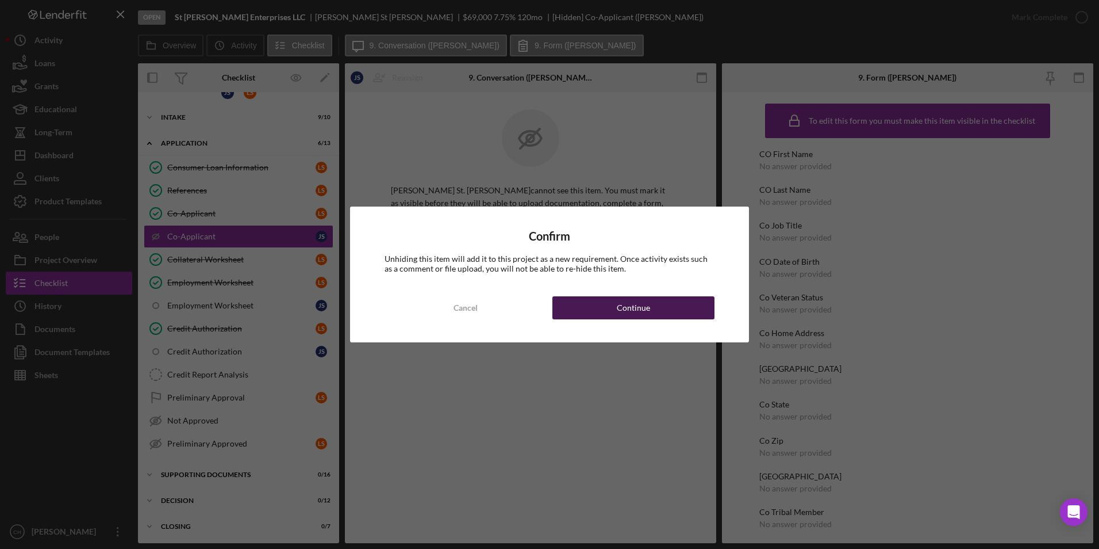
click at [631, 304] on div "Continue" at bounding box center [633, 307] width 33 height 23
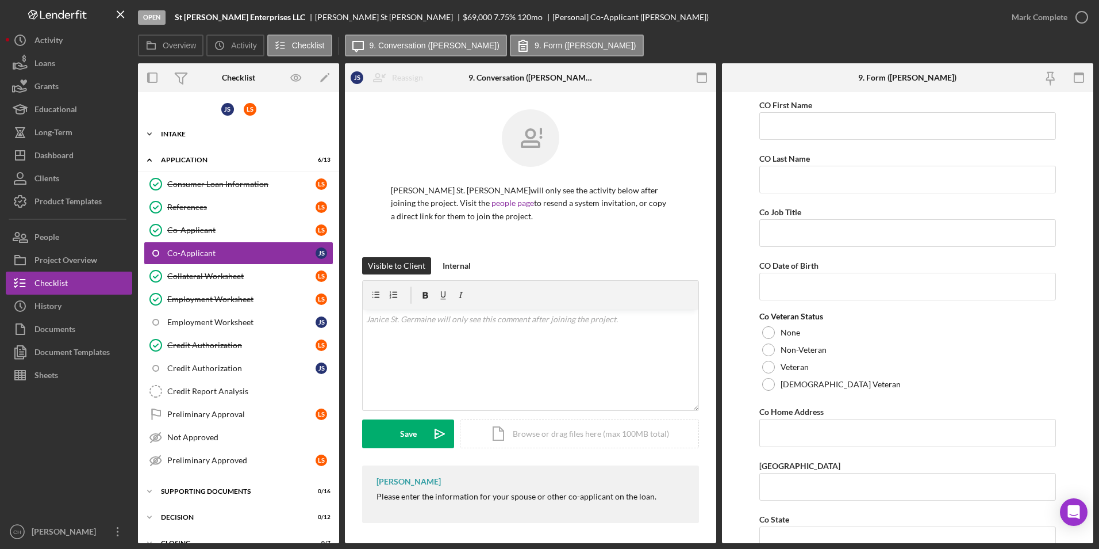
click at [171, 134] on div "Intake" at bounding box center [243, 134] width 164 height 7
